Goal: Transaction & Acquisition: Purchase product/service

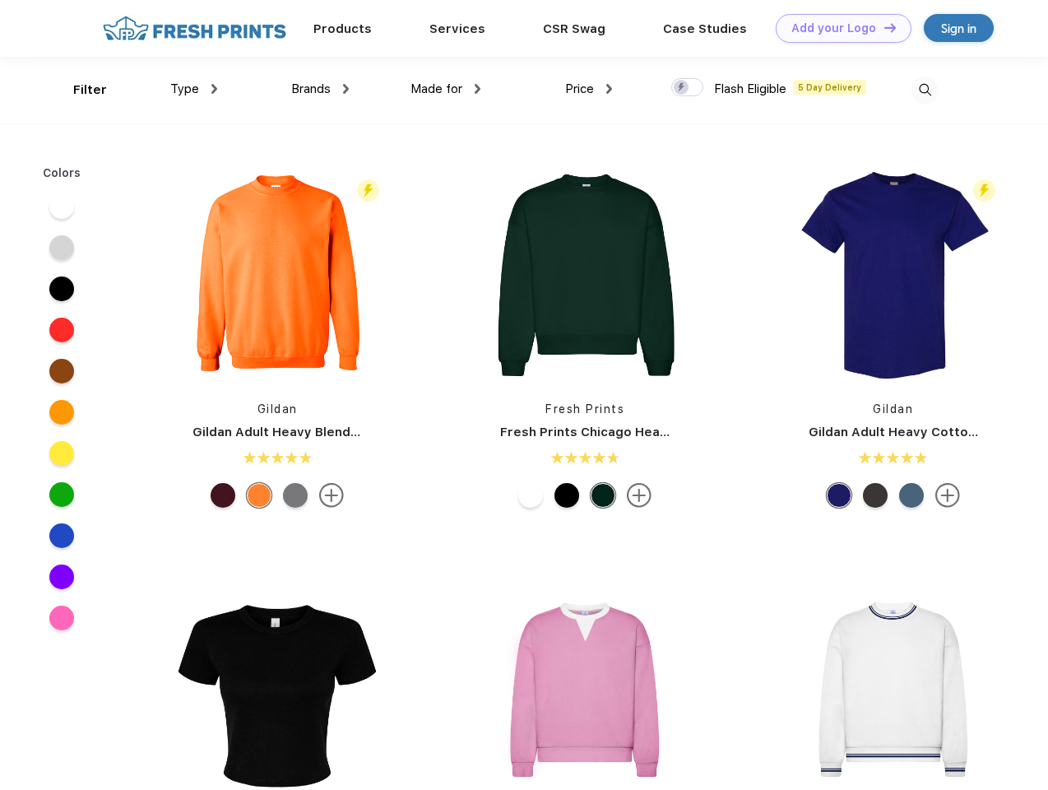
scroll to position [1, 0]
click at [838, 28] on link "Add your Logo Design Tool" at bounding box center [844, 28] width 136 height 29
click at [0, 0] on div "Design Tool" at bounding box center [0, 0] width 0 height 0
click at [883, 27] on link "Add your Logo Design Tool" at bounding box center [844, 28] width 136 height 29
click at [79, 90] on div "Filter" at bounding box center [90, 90] width 34 height 19
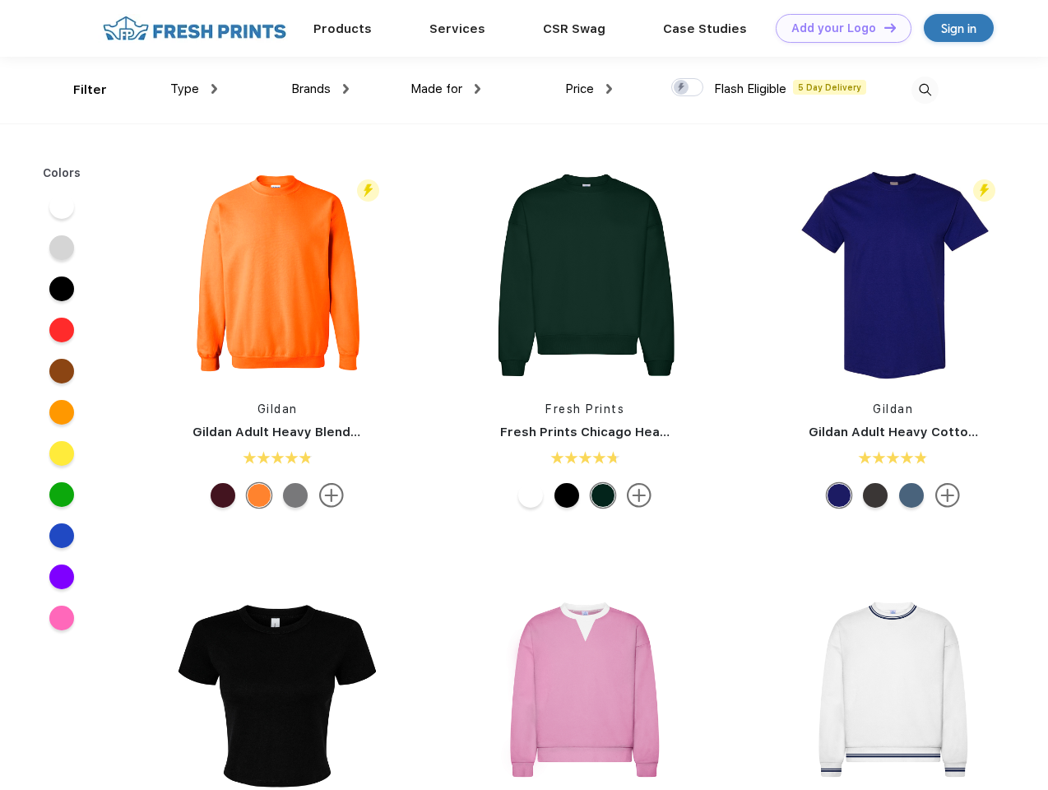
click at [194, 89] on span "Type" at bounding box center [184, 88] width 29 height 15
click at [320, 89] on span "Brands" at bounding box center [310, 88] width 39 height 15
click at [446, 89] on span "Made for" at bounding box center [437, 88] width 52 height 15
click at [589, 89] on span "Price" at bounding box center [579, 88] width 29 height 15
click at [688, 88] on div at bounding box center [687, 87] width 32 height 18
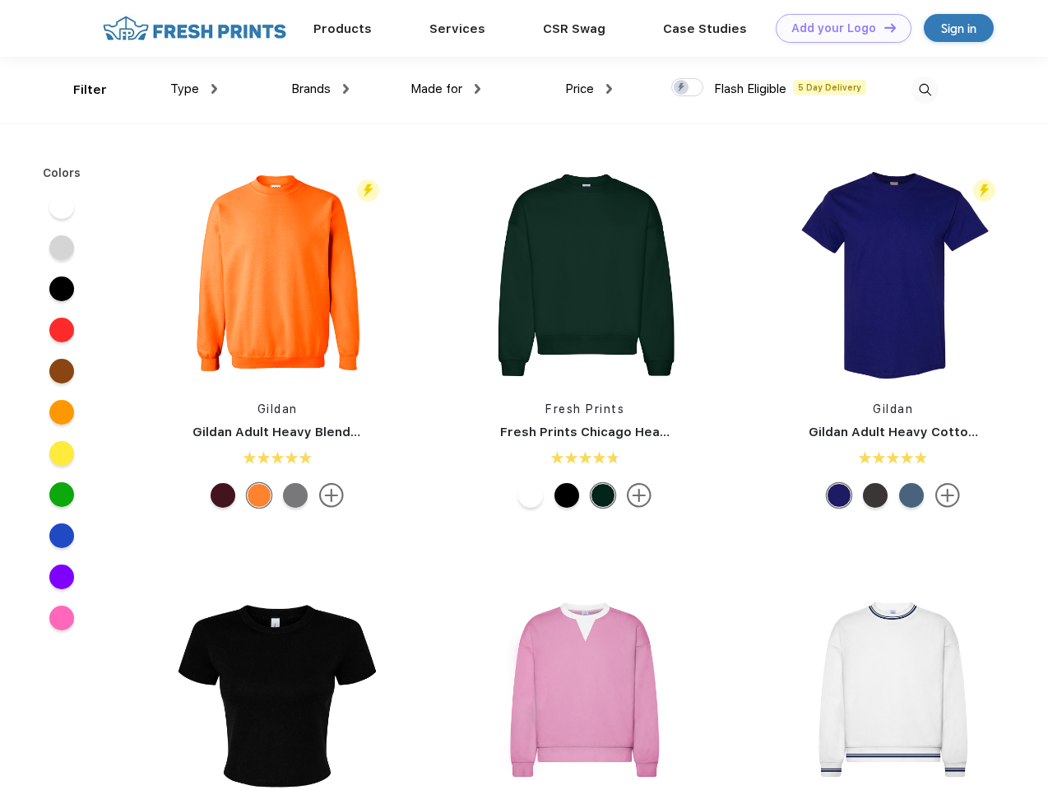
click at [682, 88] on input "checkbox" at bounding box center [676, 82] width 11 height 11
click at [925, 90] on img at bounding box center [925, 90] width 27 height 27
